Goal: Transaction & Acquisition: Purchase product/service

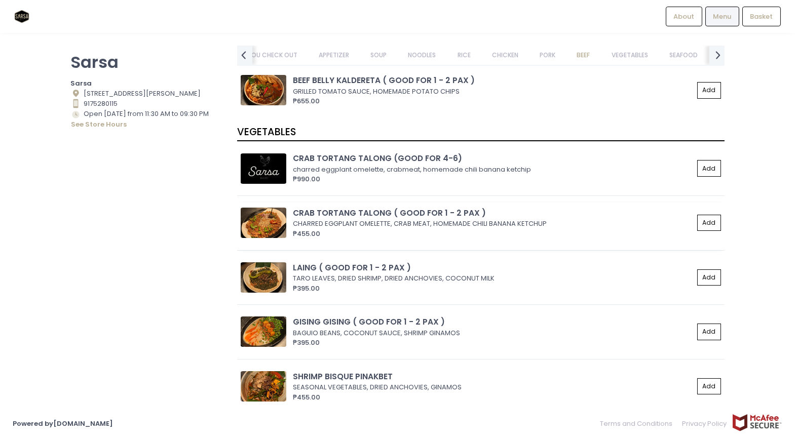
click at [264, 232] on img at bounding box center [264, 223] width 46 height 30
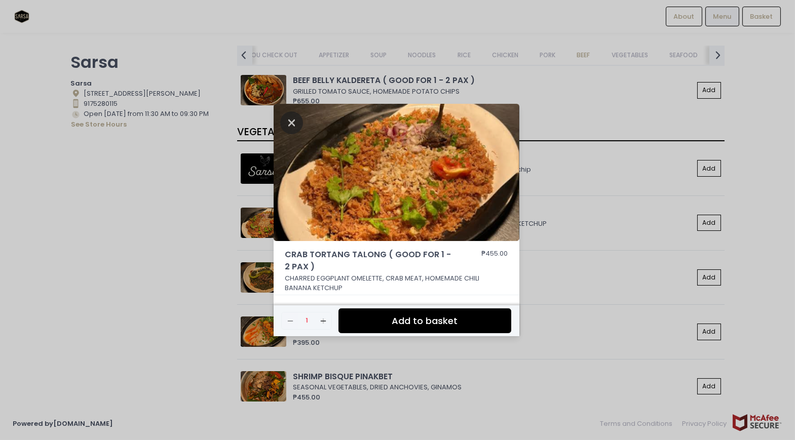
click at [292, 124] on icon "Close" at bounding box center [291, 122] width 23 height 23
